Goal: Task Accomplishment & Management: Use online tool/utility

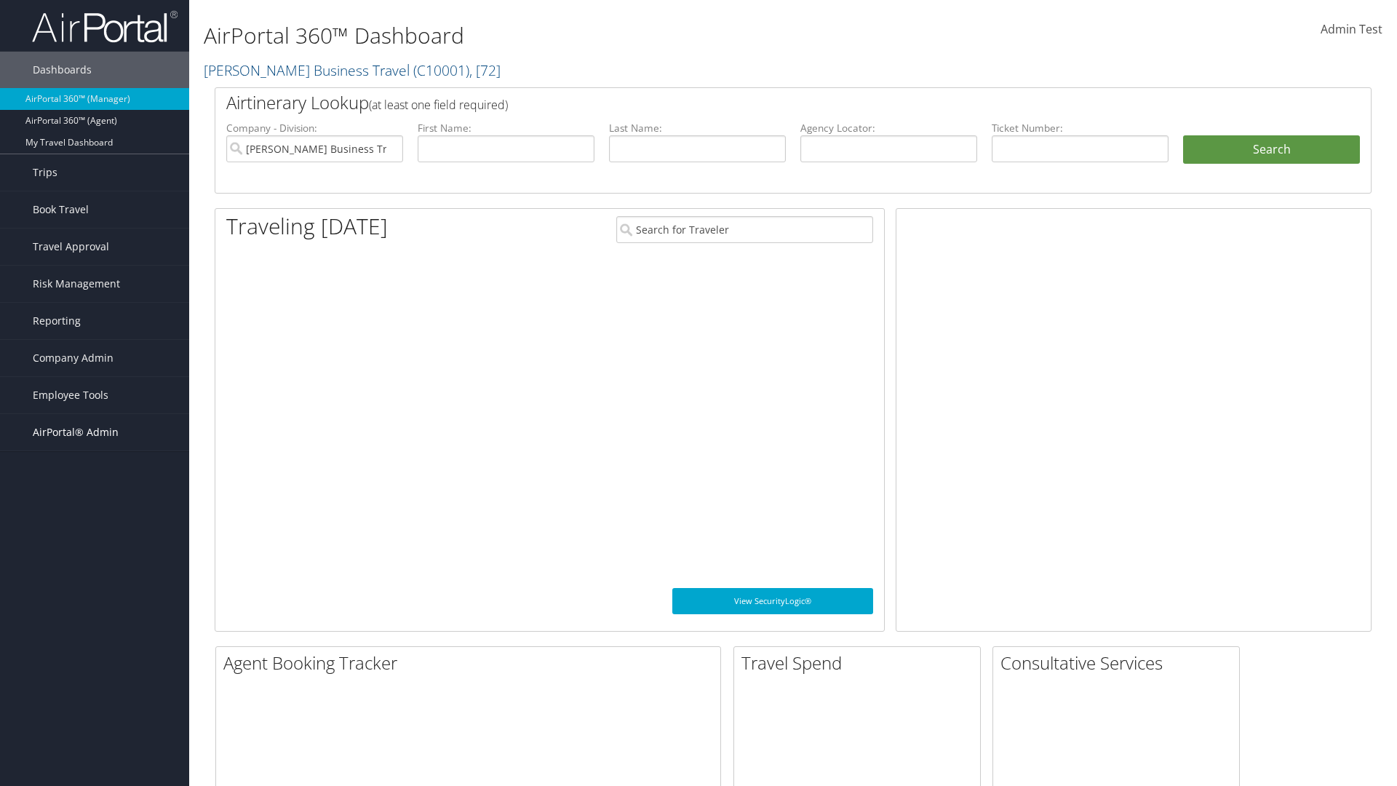
click at [95, 432] on span "AirPortal® Admin" at bounding box center [76, 432] width 86 height 36
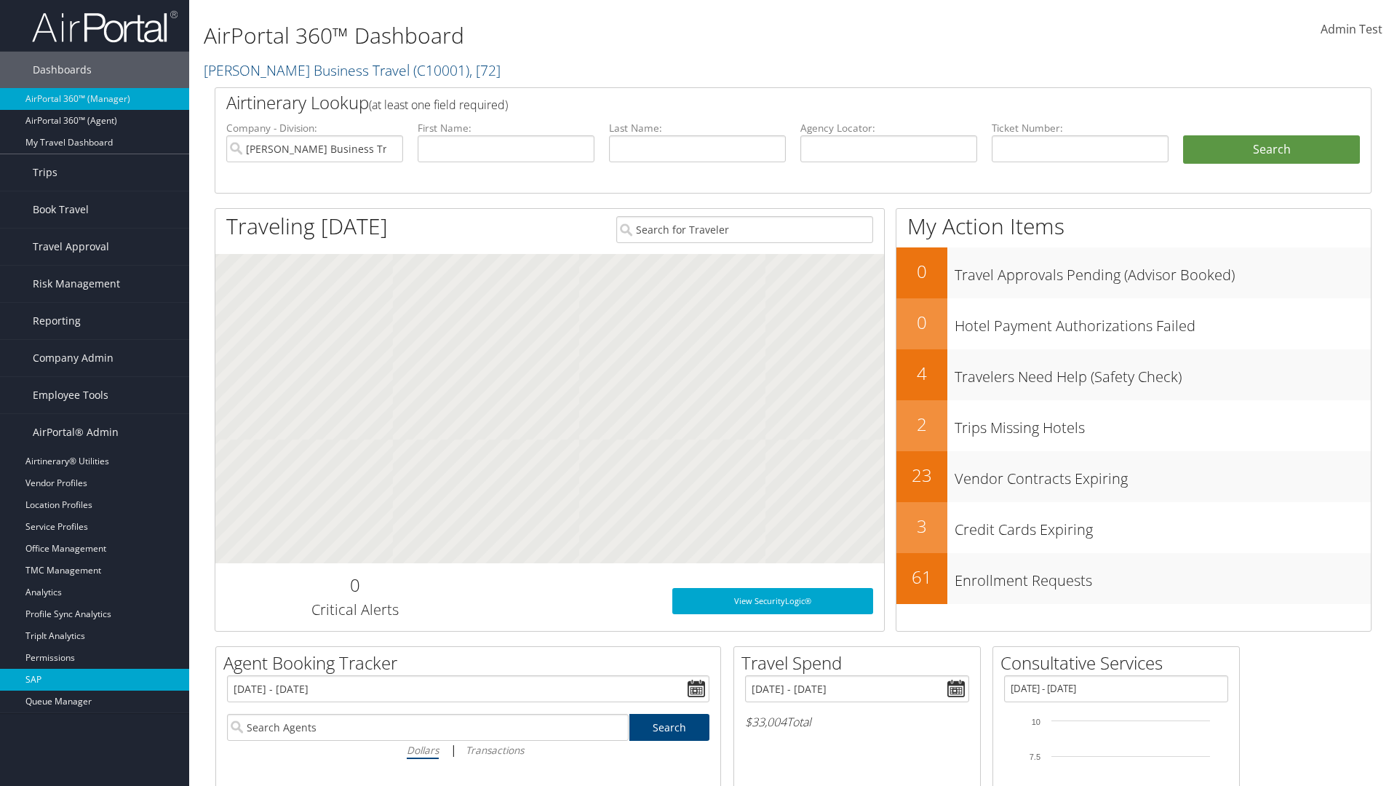
click at [95, 679] on link "SAP" at bounding box center [94, 679] width 189 height 22
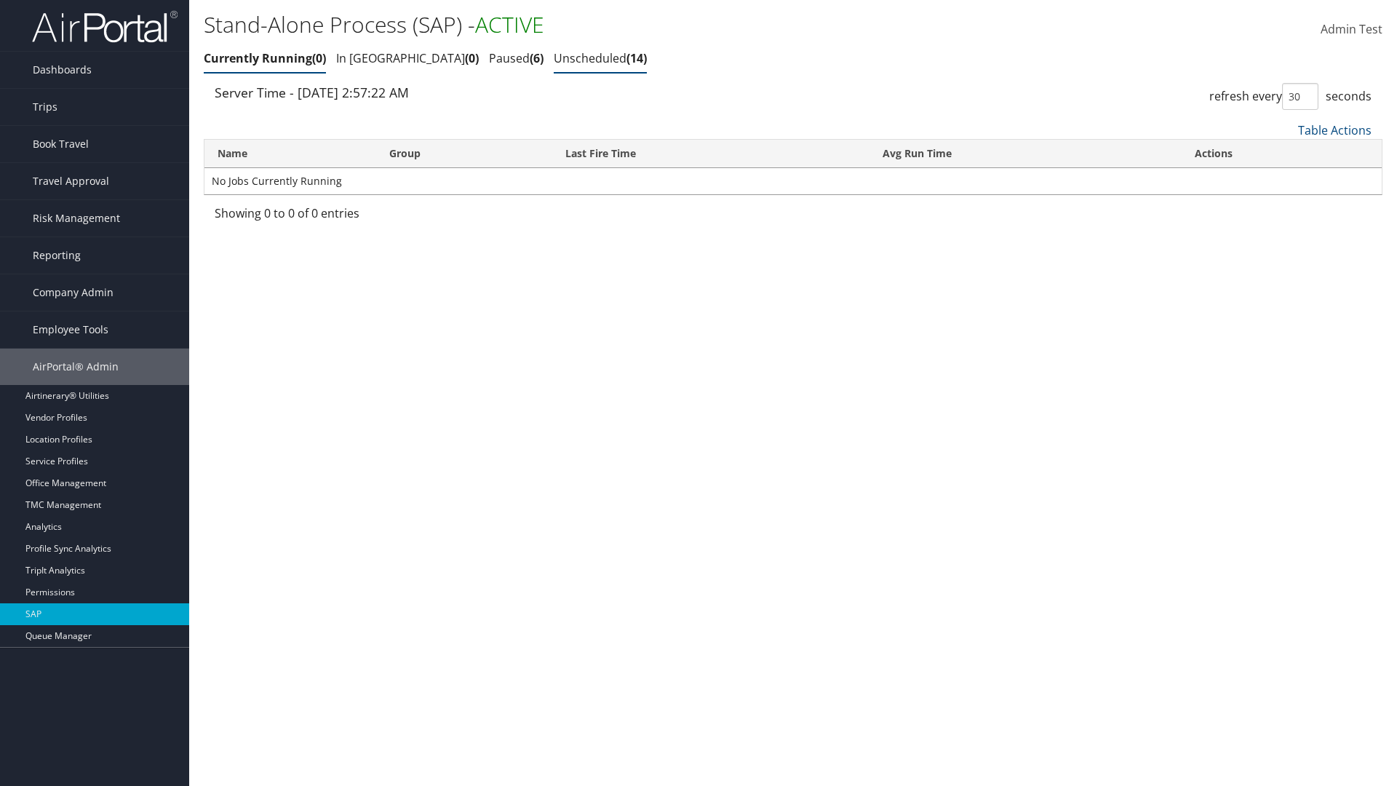
click at [554, 58] on link "Unscheduled 14" at bounding box center [600, 58] width 93 height 16
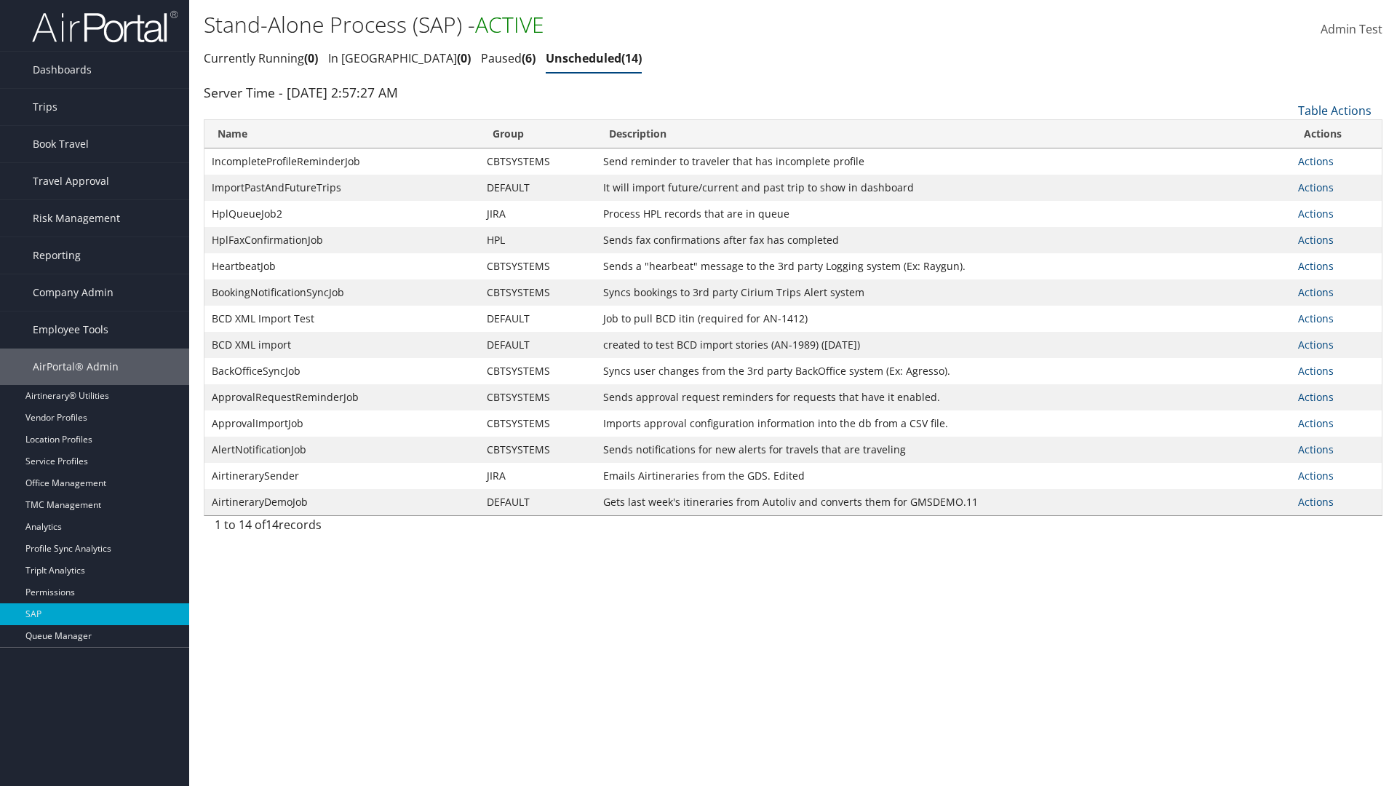
click at [1315, 161] on link "Actions" at bounding box center [1316, 161] width 36 height 14
click at [0, 0] on link "Schedule job" at bounding box center [0, 0] width 0 height 0
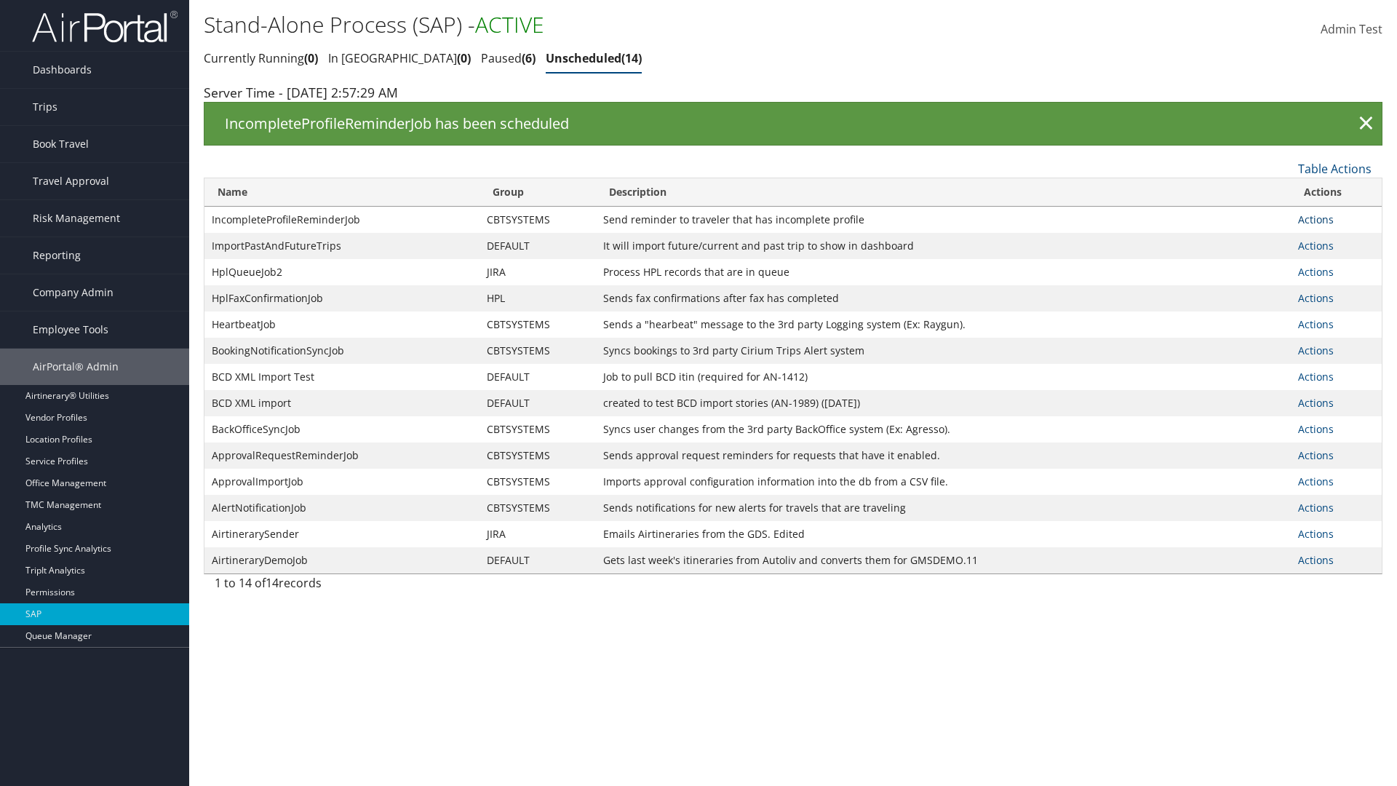
click at [1315, 219] on link "Actions" at bounding box center [1316, 219] width 36 height 14
click at [1335, 265] on link "Edit Job" at bounding box center [1335, 265] width 75 height 25
